Goal: Find specific page/section

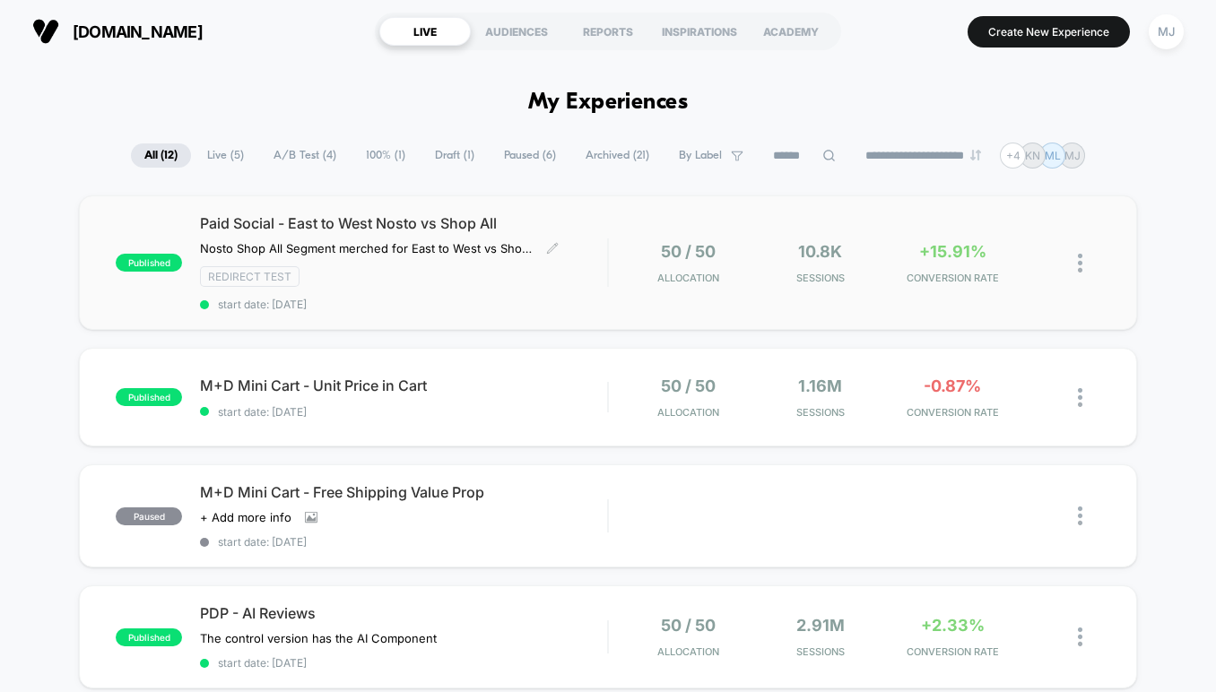
click at [478, 297] on div "Paid Social - East to West Nosto vs Shop All Nosto Shop All Segment merched for…" at bounding box center [403, 262] width 407 height 97
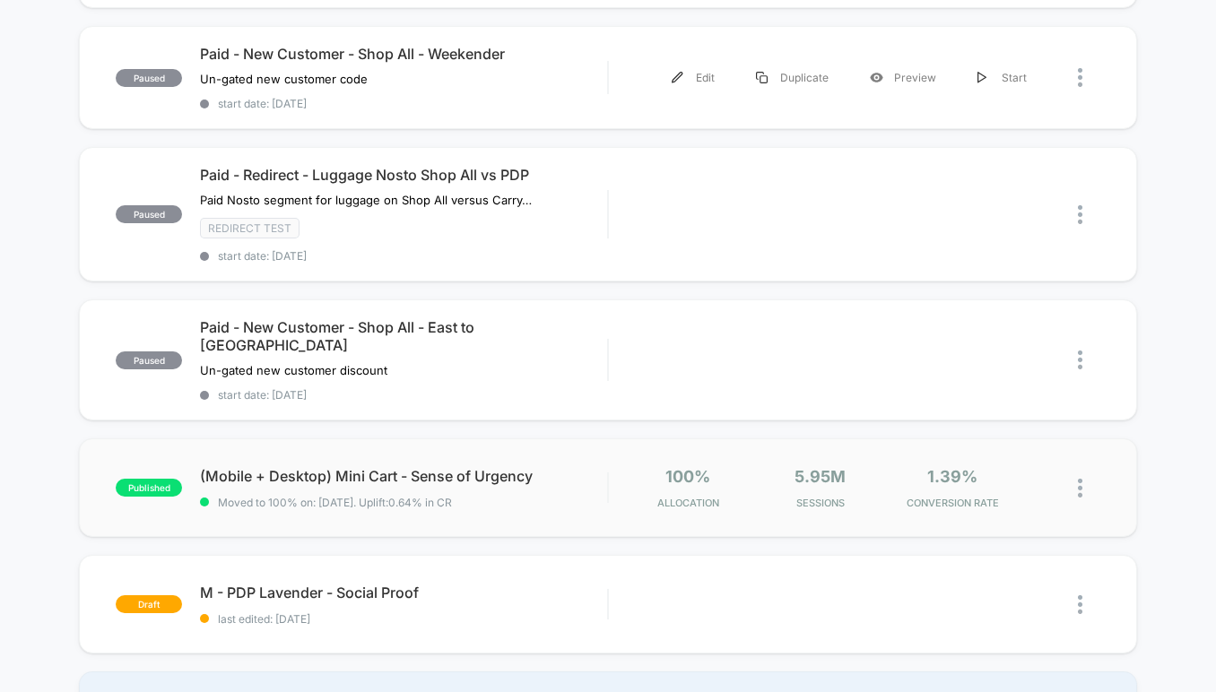
scroll to position [1488, 0]
